Goal: Transaction & Acquisition: Book appointment/travel/reservation

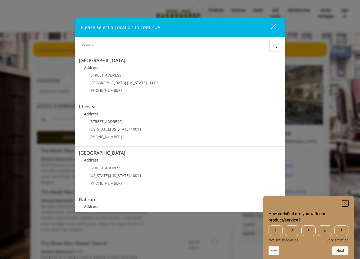
click at [344, 202] on rect "Hide survey" at bounding box center [345, 203] width 6 height 6
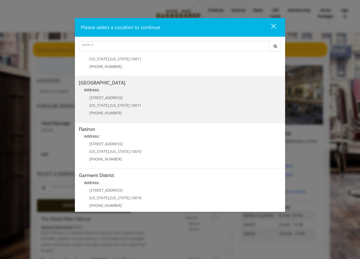
scroll to position [76, 0]
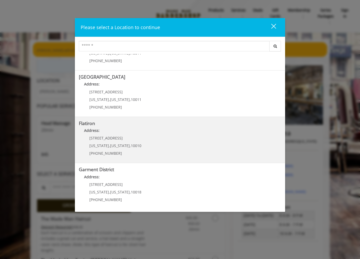
click at [199, 147] on "Flatiron Address: [STREET_ADDRESS][US_STATE][US_STATE] (917) 475-1765" at bounding box center [180, 140] width 202 height 38
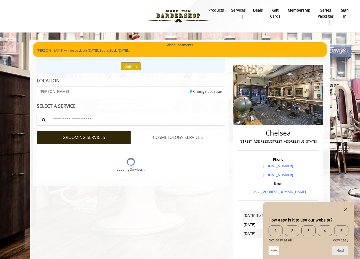
scroll to position [16, 0]
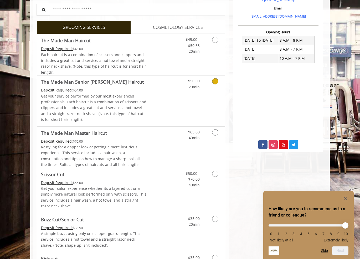
scroll to position [111, 0]
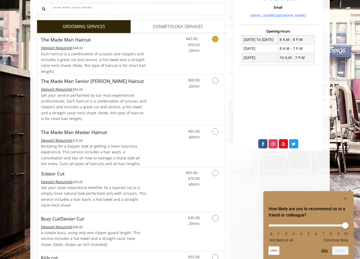
click at [150, 65] on link "Discounted Price" at bounding box center [161, 53] width 31 height 41
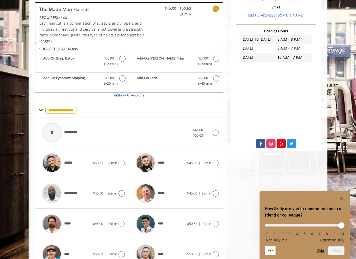
scroll to position [155, 0]
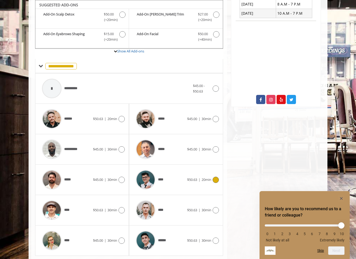
click at [162, 191] on span "****" at bounding box center [148, 179] width 31 height 25
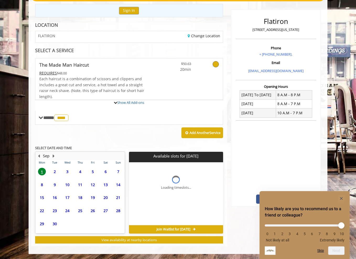
scroll to position [108, 0]
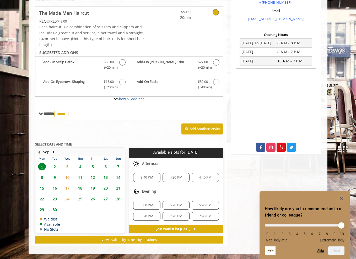
click at [148, 205] on span "5:00 PM" at bounding box center [147, 205] width 12 height 4
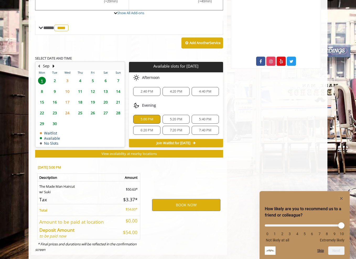
scroll to position [202, 0]
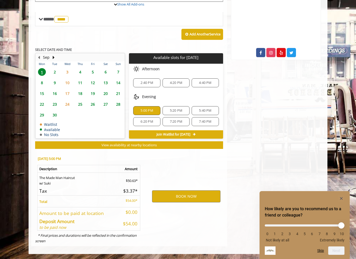
click at [172, 109] on span "5:20 PM" at bounding box center [176, 111] width 12 height 4
click at [195, 113] on div "5:40 PM" at bounding box center [205, 110] width 27 height 9
click at [151, 83] on span "2:40 PM" at bounding box center [147, 83] width 12 height 4
click at [183, 200] on button "BOOK NOW" at bounding box center [186, 197] width 68 height 12
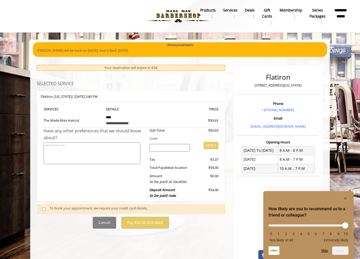
scroll to position [16, 0]
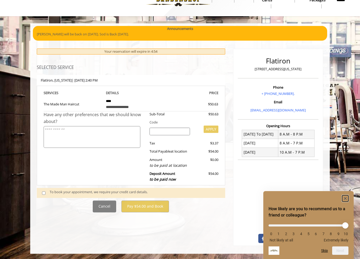
click at [344, 199] on icon "Hide survey" at bounding box center [345, 198] width 3 height 3
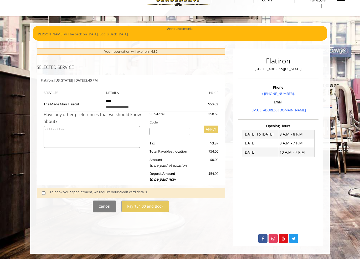
click at [115, 192] on div "To book your appointment, we require your credit card details." at bounding box center [135, 192] width 170 height 7
click at [44, 192] on span at bounding box center [45, 192] width 15 height 7
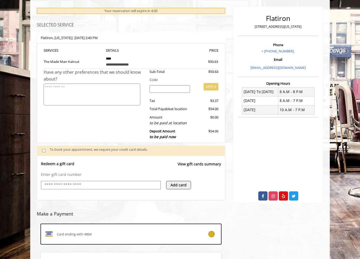
scroll to position [111, 0]
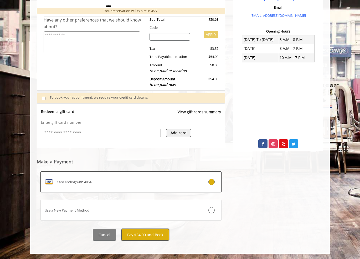
click at [136, 234] on button "Pay $54.00 and Book" at bounding box center [145, 235] width 48 height 12
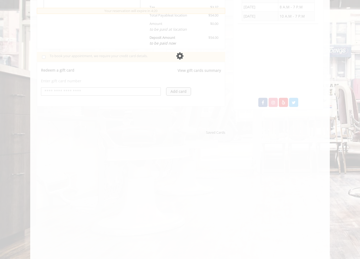
scroll to position [153, 0]
